Goal: Transaction & Acquisition: Purchase product/service

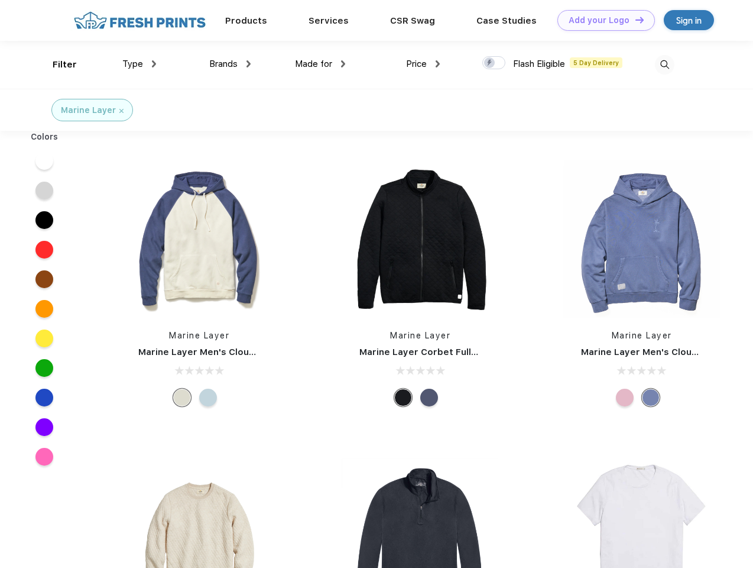
click at [602, 20] on link "Add your Logo Design Tool" at bounding box center [607, 20] width 98 height 21
click at [0, 0] on div "Design Tool" at bounding box center [0, 0] width 0 height 0
click at [635, 20] on link "Add your Logo Design Tool" at bounding box center [607, 20] width 98 height 21
click at [57, 64] on div "Filter" at bounding box center [65, 65] width 24 height 14
click at [140, 64] on span "Type" at bounding box center [132, 64] width 21 height 11
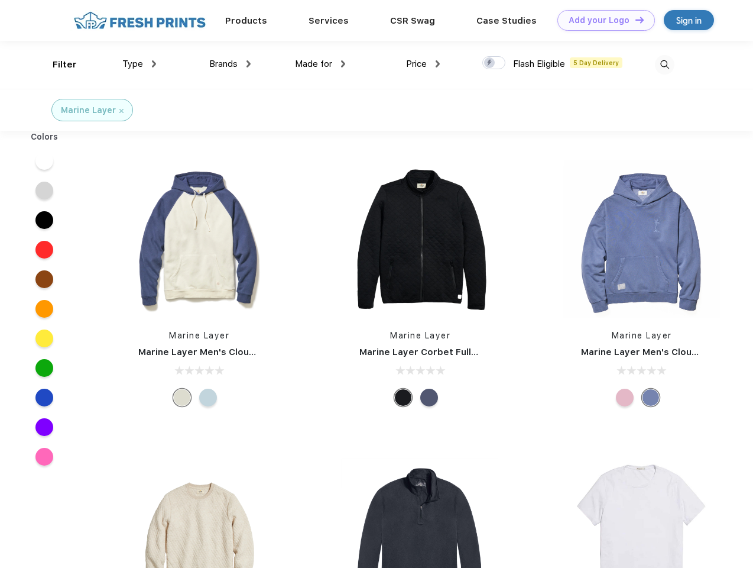
click at [230, 64] on span "Brands" at bounding box center [223, 64] width 28 height 11
click at [321, 64] on span "Made for" at bounding box center [313, 64] width 37 height 11
click at [423, 64] on span "Price" at bounding box center [416, 64] width 21 height 11
click at [494, 63] on div at bounding box center [494, 62] width 23 height 13
click at [490, 63] on input "checkbox" at bounding box center [487, 60] width 8 height 8
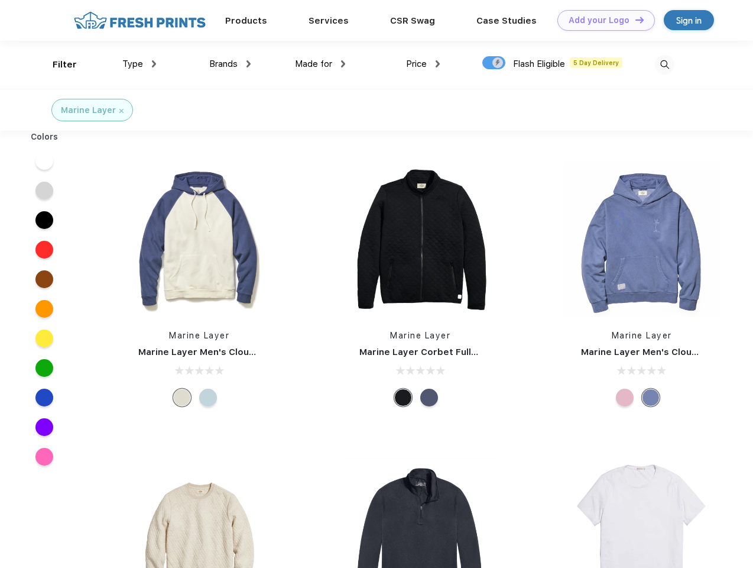
click at [665, 64] on img at bounding box center [665, 65] width 20 height 20
